Goal: Task Accomplishment & Management: Manage account settings

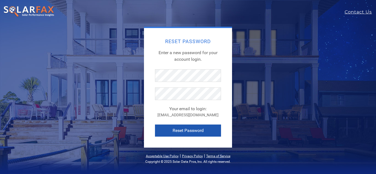
click at [184, 129] on button "Reset Password" at bounding box center [188, 131] width 66 height 12
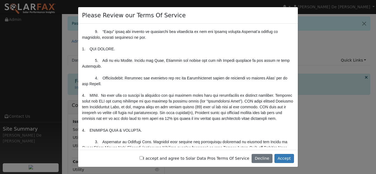
scroll to position [220, 0]
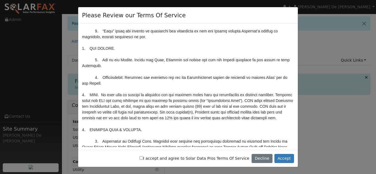
click at [143, 157] on input "I accept and agree to Solar Data Pros Terms Of Service" at bounding box center [142, 158] width 4 height 4
checkbox input "true"
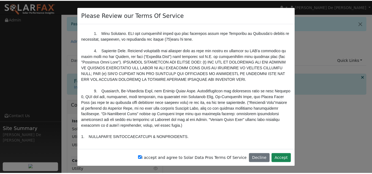
scroll to position [440, 0]
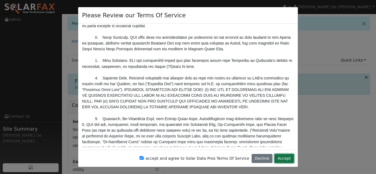
click at [286, 159] on button "Accept" at bounding box center [284, 158] width 20 height 9
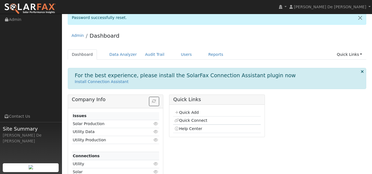
scroll to position [0, 0]
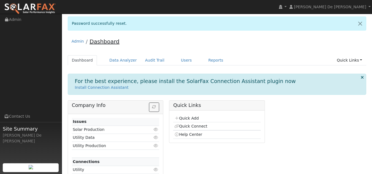
click at [100, 41] on link "Dashboard" at bounding box center [104, 41] width 30 height 7
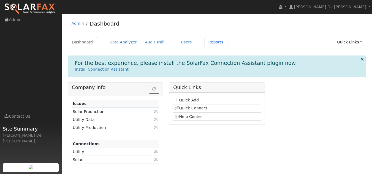
click at [209, 45] on link "Reports" at bounding box center [215, 42] width 23 height 10
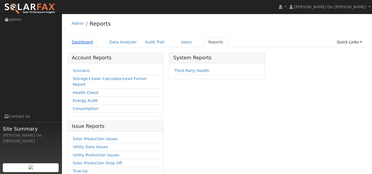
click at [78, 43] on link "Dashboard" at bounding box center [82, 42] width 29 height 10
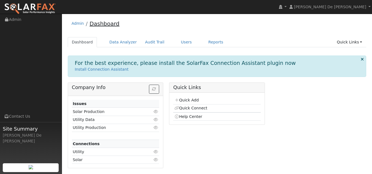
click at [102, 21] on link "Dashboard" at bounding box center [104, 23] width 30 height 7
